Goal: Information Seeking & Learning: Learn about a topic

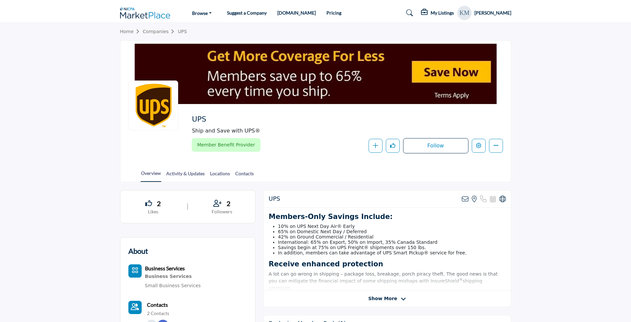
click at [592, 127] on section "Home Companies UPS UPS Ship and Save with UPS® Member Benefit Provider Member B…" at bounding box center [315, 103] width 631 height 160
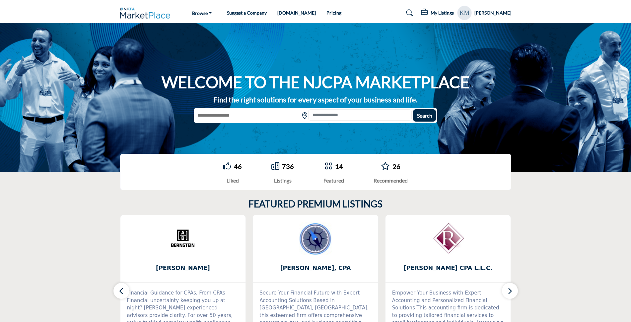
click at [287, 165] on link "736" at bounding box center [288, 167] width 12 height 8
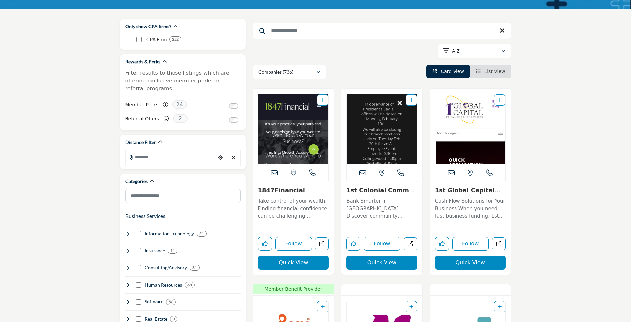
scroll to position [66, 0]
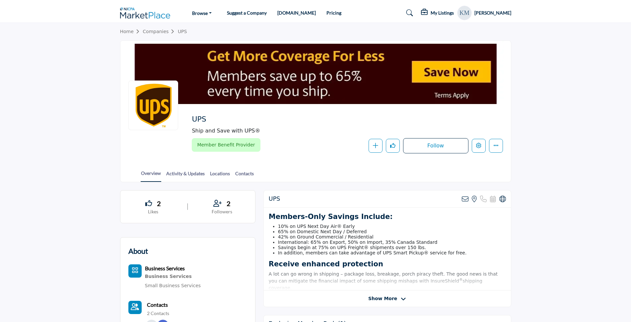
click at [28, 97] on section "Home Companies UPS UPS Ship and Save with UPS® Member Benefit Provider Member B…" at bounding box center [315, 103] width 631 height 160
click at [577, 118] on section "Home Companies UPS UPS Ship and Save with UPS® Member Benefit Provider Member B…" at bounding box center [315, 103] width 631 height 160
click at [592, 100] on section "Home Companies UPS UPS Ship and Save with UPS® Member Benefit Provider Member B…" at bounding box center [315, 103] width 631 height 160
click at [88, 137] on section "Home Companies UPS UPS Ship and Save with UPS® Member Benefit Provider Member B…" at bounding box center [315, 103] width 631 height 160
drag, startPoint x: 88, startPoint y: 137, endPoint x: 82, endPoint y: 179, distance: 42.2
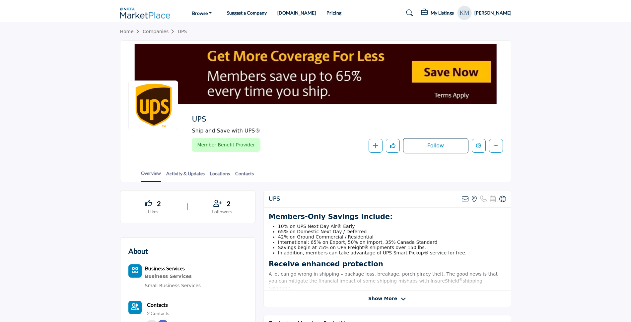
click at [82, 179] on section "Home Companies UPS UPS Ship and Save with UPS® Member Benefit Provider Member B…" at bounding box center [315, 103] width 631 height 160
click at [95, 134] on section "Home Companies UPS UPS Ship and Save with UPS® Member Benefit Provider Member B…" at bounding box center [315, 103] width 631 height 160
click at [92, 133] on section "Home Companies UPS UPS Ship and Save with UPS® Member Benefit Provider Member B…" at bounding box center [315, 103] width 631 height 160
click at [68, 112] on section "Home Companies UPS UPS Ship and Save with UPS® Member Benefit Provider Member B…" at bounding box center [315, 103] width 631 height 160
click at [60, 119] on section "Home Companies UPS UPS Ship and Save with UPS® Member Benefit Provider Member B…" at bounding box center [315, 103] width 631 height 160
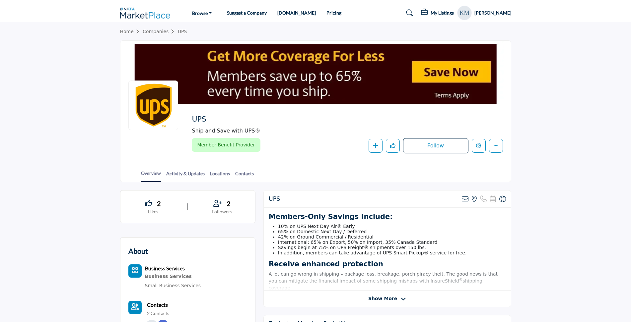
click at [80, 98] on section "Home Companies UPS UPS Ship and Save with UPS® Member Benefit Provider Member B…" at bounding box center [315, 103] width 631 height 160
click at [78, 87] on section "Home Companies UPS UPS Ship and Save with UPS® Member Benefit Provider Member B…" at bounding box center [315, 103] width 631 height 160
click at [75, 80] on section "Home Companies UPS UPS Ship and Save with UPS® Member Benefit Provider Member B…" at bounding box center [315, 103] width 631 height 160
